Goal: Check status

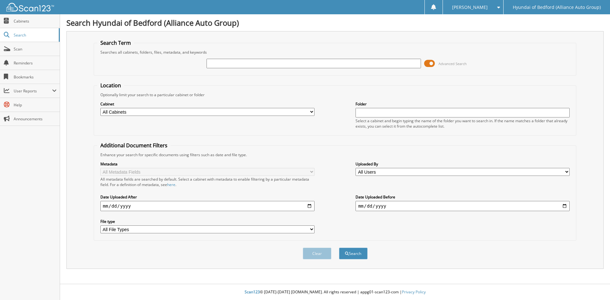
click at [420, 171] on select "All Users [PERSON_NAME] [PERSON_NAME] [PERSON_NAME] [PERSON_NAME] [PERSON_NAME]…" at bounding box center [462, 172] width 214 height 8
select select "17899"
click at [355, 168] on select "All Users [PERSON_NAME] [PERSON_NAME] [PERSON_NAME] [PERSON_NAME] [PERSON_NAME]…" at bounding box center [462, 172] width 214 height 8
click at [140, 206] on input "date" at bounding box center [207, 206] width 214 height 10
type input "[DATE]"
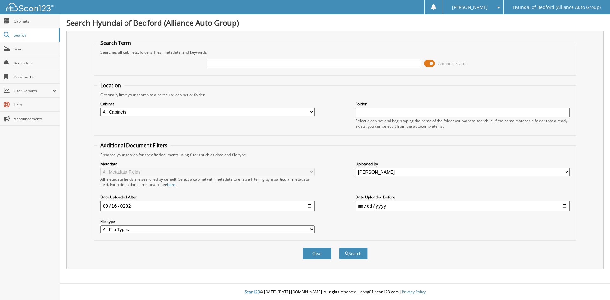
click at [373, 208] on input "date" at bounding box center [462, 206] width 214 height 10
click at [564, 207] on input "date" at bounding box center [462, 206] width 214 height 10
type input "[DATE]"
click at [351, 250] on button "Search" at bounding box center [353, 254] width 29 height 12
click at [33, 91] on span "User Reports" at bounding box center [33, 90] width 38 height 5
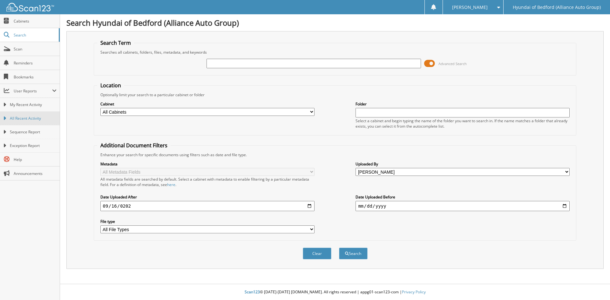
click at [32, 121] on span "All Recent Activity" at bounding box center [33, 119] width 47 height 6
